Goal: Task Accomplishment & Management: Manage account settings

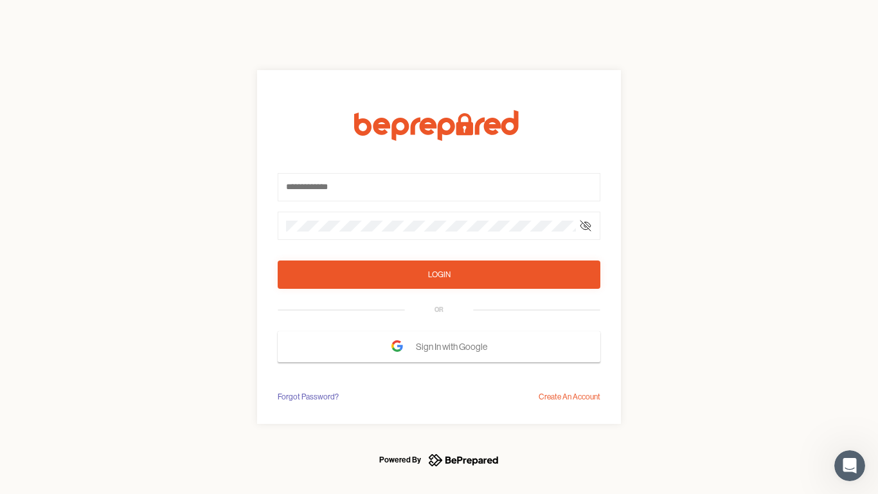
click at [439, 247] on form "Login OR Sign In with Google" at bounding box center [439, 236] width 323 height 252
click at [586, 226] on icon at bounding box center [586, 226] width 10 height 10
click at [439, 275] on div "Login" at bounding box center [439, 274] width 23 height 13
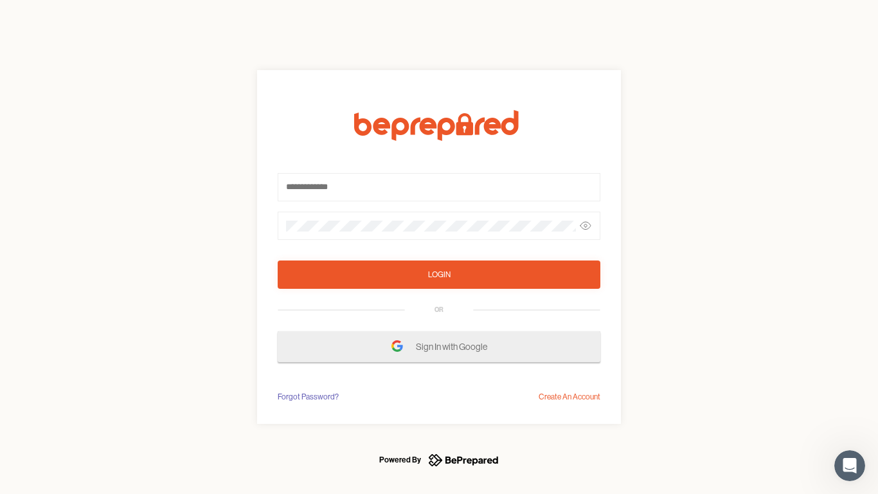
click at [439, 347] on span "Sign In with Google" at bounding box center [455, 346] width 78 height 23
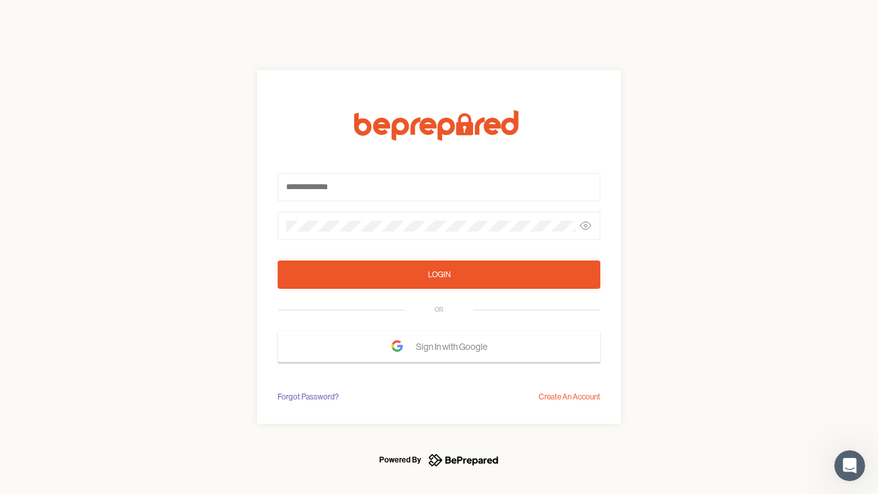
click at [307, 397] on div "Forgot Password?" at bounding box center [308, 396] width 61 height 13
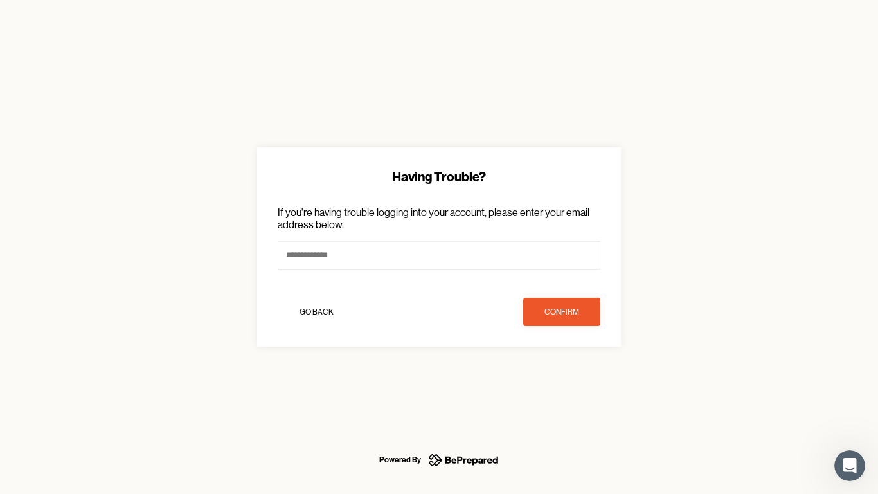
click at [570, 397] on div "Having Trouble? If you're having trouble logging into your account, please ente…" at bounding box center [439, 247] width 878 height 494
click at [850, 466] on icon "Open Intercom Messenger" at bounding box center [850, 465] width 21 height 21
